Goal: Book appointment/travel/reservation

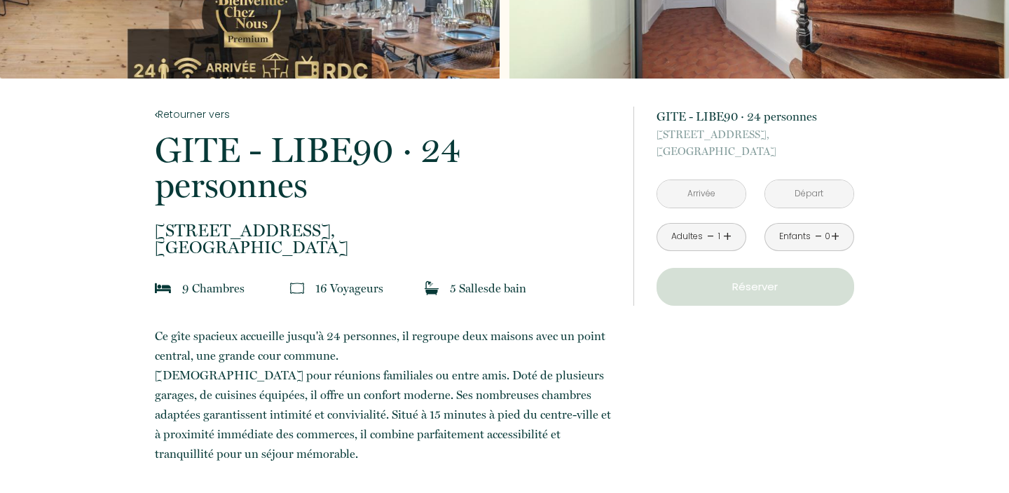
scroll to position [201, 0]
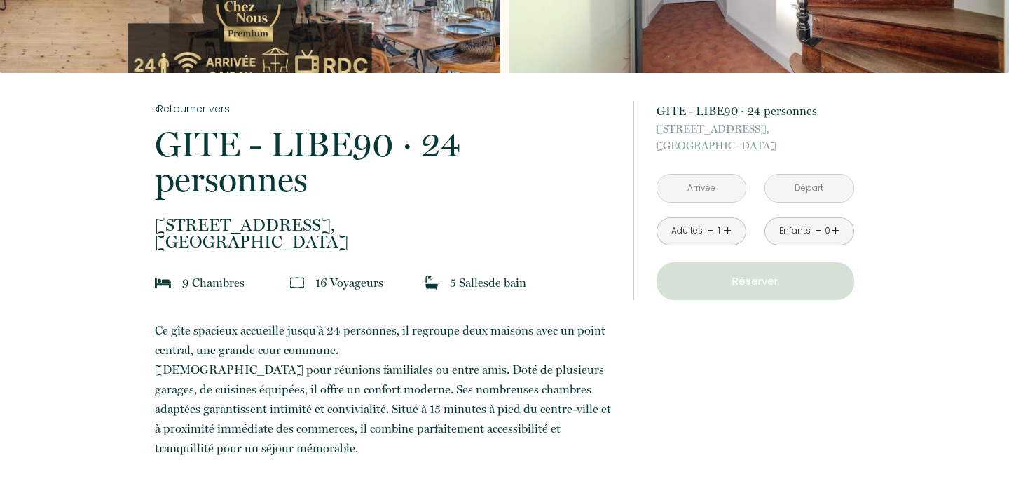
click at [697, 188] on input "text" at bounding box center [701, 187] width 88 height 27
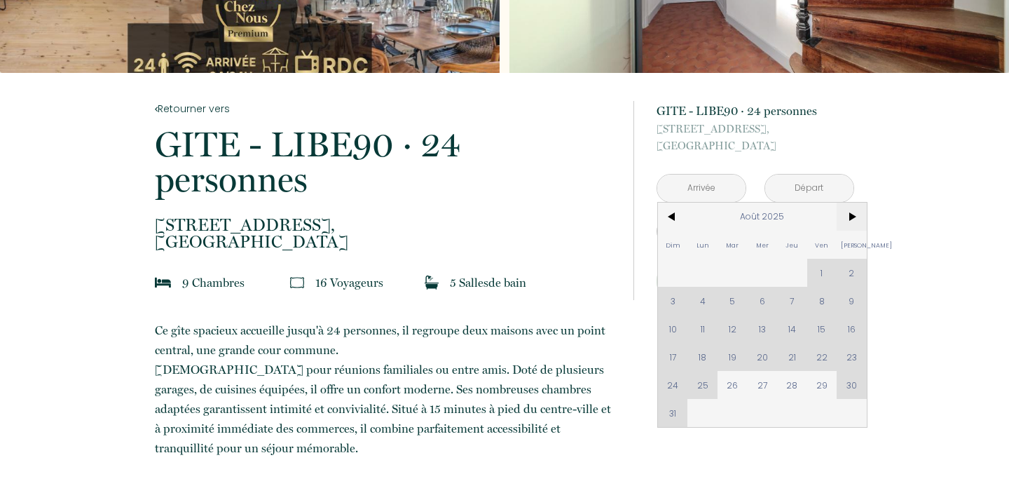
click at [850, 217] on span ">" at bounding box center [851, 216] width 30 height 28
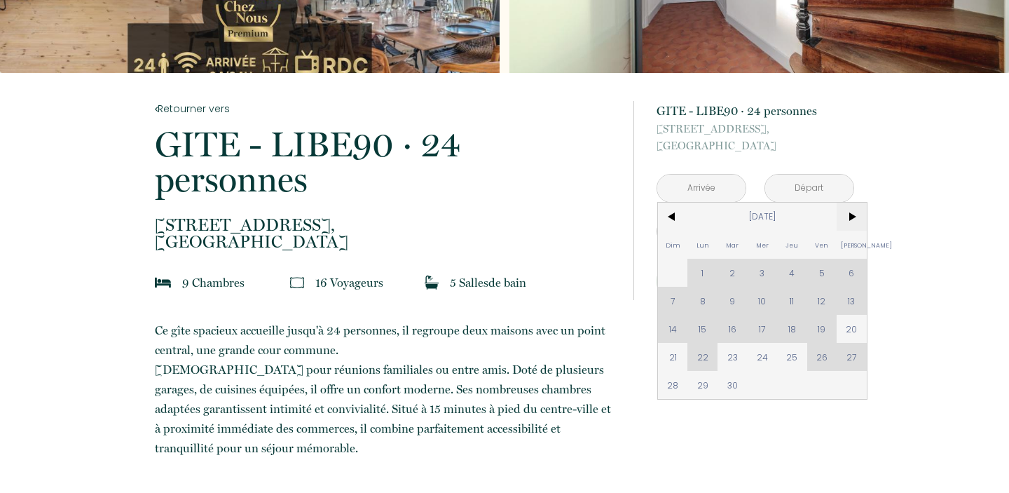
click at [850, 217] on span ">" at bounding box center [851, 216] width 30 height 28
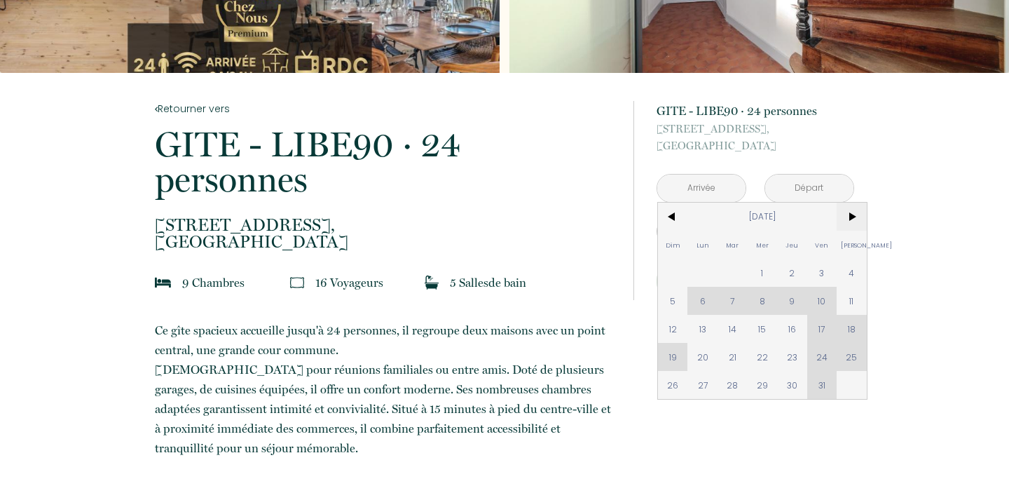
click at [850, 217] on span ">" at bounding box center [851, 216] width 30 height 28
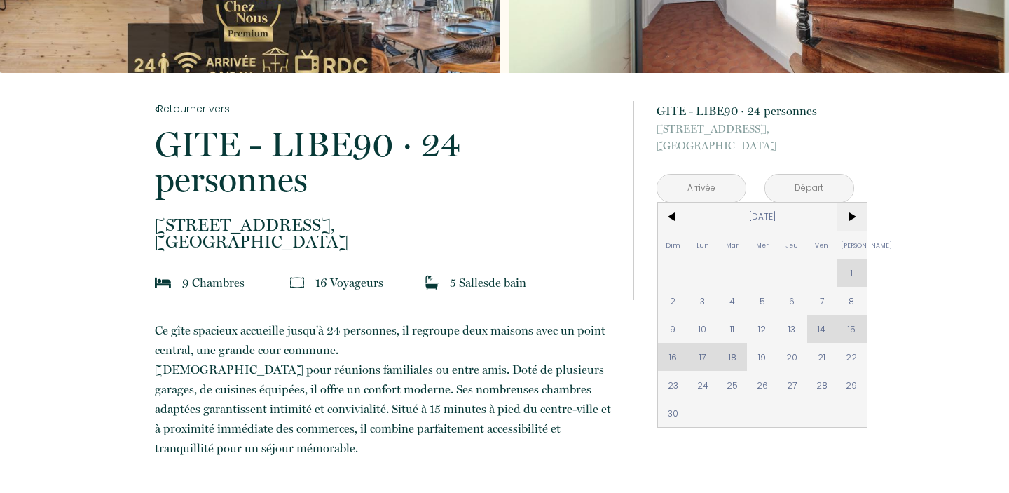
click at [850, 217] on span ">" at bounding box center [851, 216] width 30 height 28
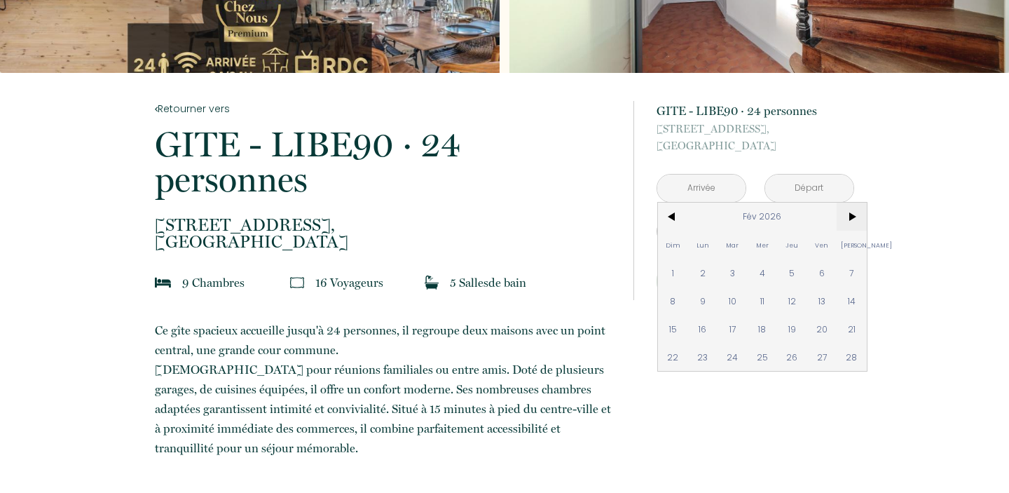
click at [850, 217] on span ">" at bounding box center [851, 216] width 30 height 28
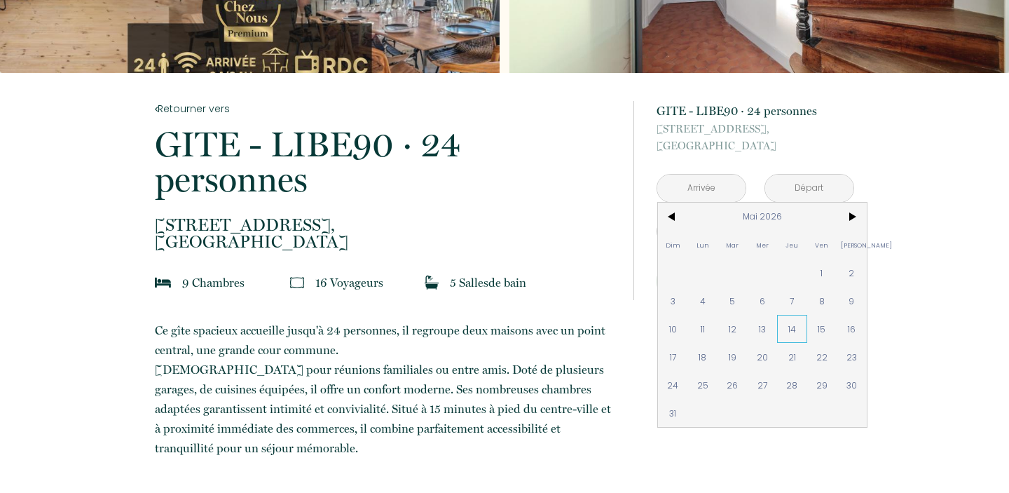
click at [784, 326] on span "14" at bounding box center [792, 329] width 30 height 28
type input "Jeu 14 Mai 2026"
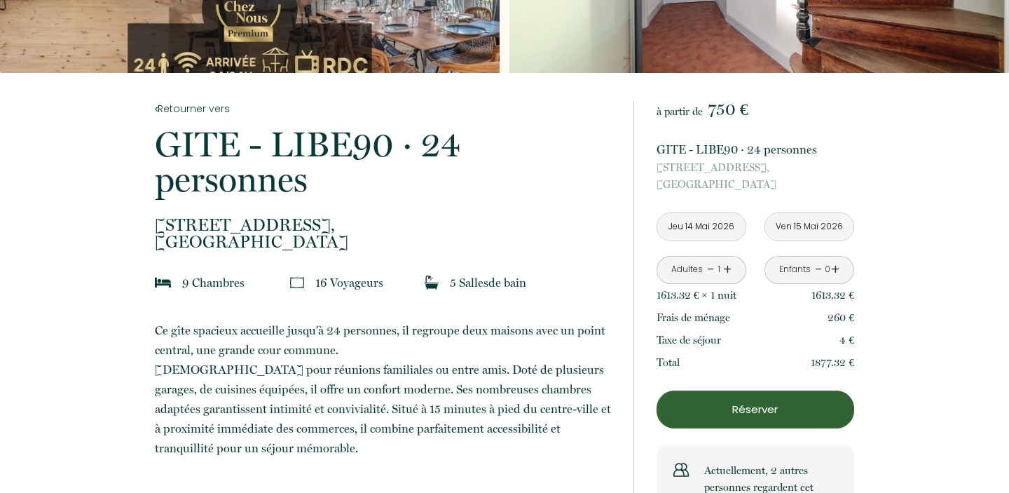
click at [804, 188] on p "[STREET_ADDRESS]" at bounding box center [755, 176] width 198 height 34
click at [801, 230] on input "Ven 15 Mai 2026" at bounding box center [809, 226] width 88 height 27
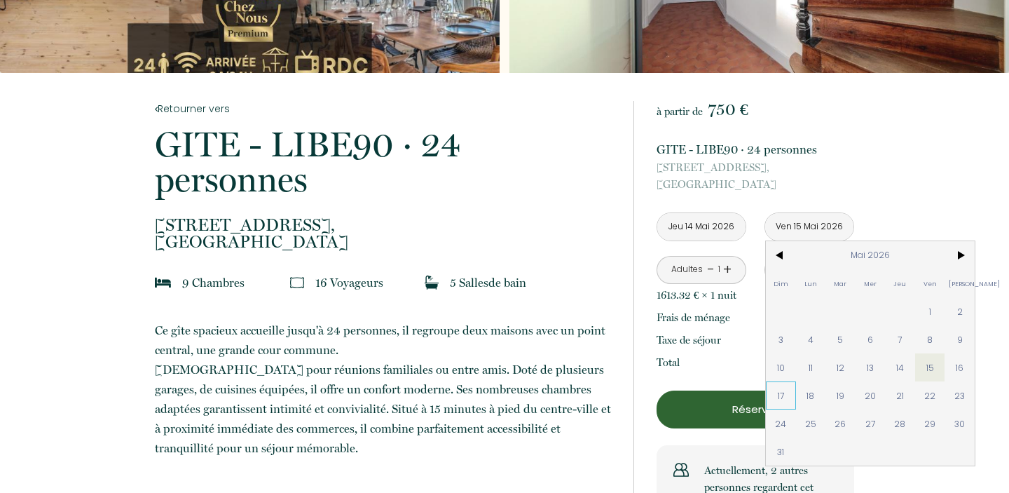
click at [780, 399] on span "17" at bounding box center [781, 395] width 30 height 28
type input "Dim 17 Mai 2026"
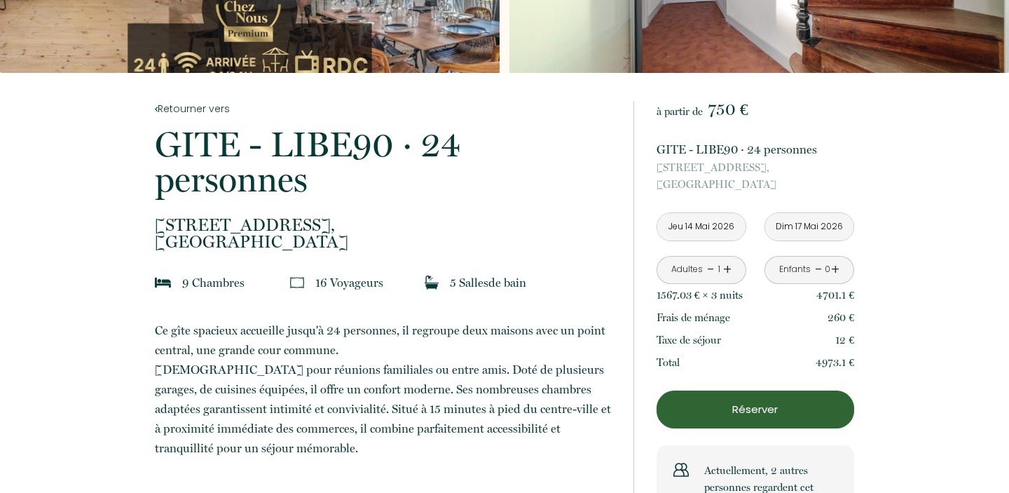
click at [729, 269] on link "+" at bounding box center [727, 270] width 8 height 22
click at [727, 269] on link "+" at bounding box center [727, 270] width 8 height 22
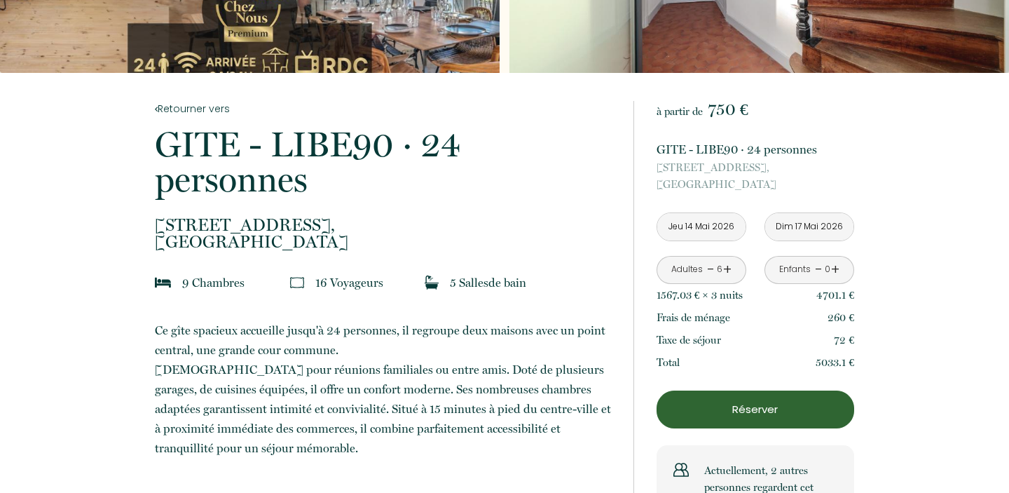
click at [727, 269] on link "+" at bounding box center [727, 270] width 8 height 22
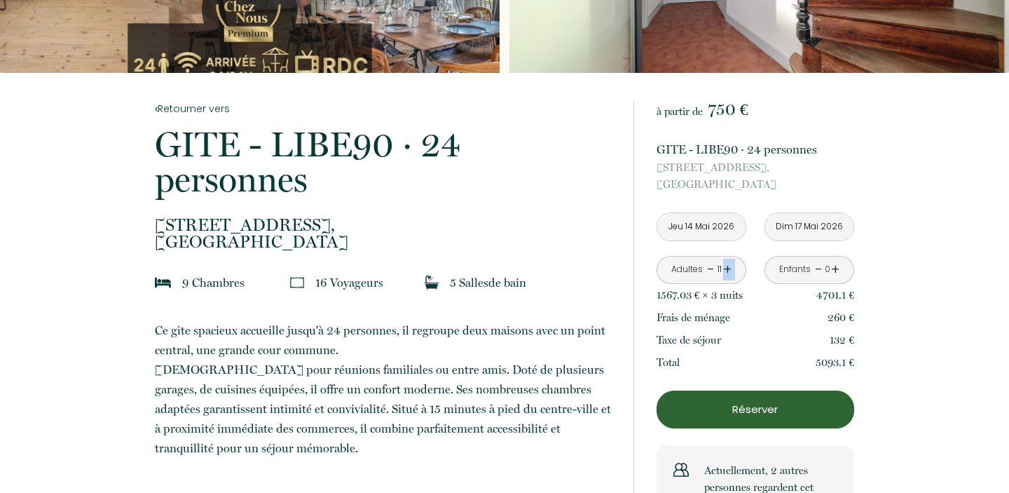
click at [727, 269] on link "+" at bounding box center [727, 270] width 8 height 22
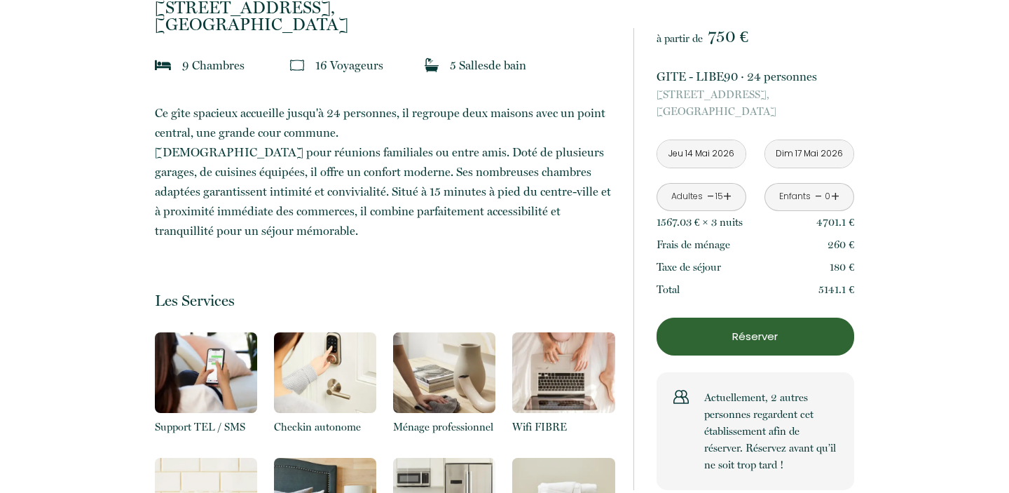
scroll to position [198, 0]
